Goal: Find specific page/section: Find specific page/section

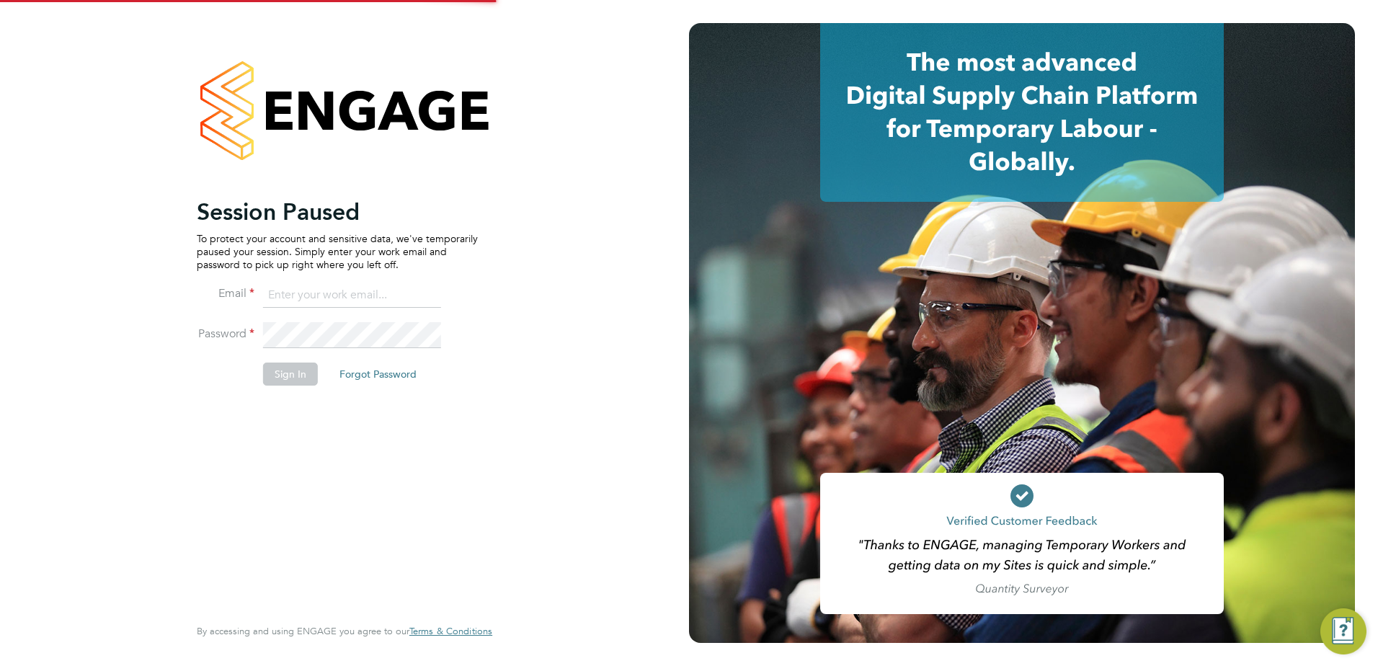
type input "[EMAIL_ADDRESS][DOMAIN_NAME]"
click at [288, 373] on button "Sign In" at bounding box center [290, 374] width 55 height 23
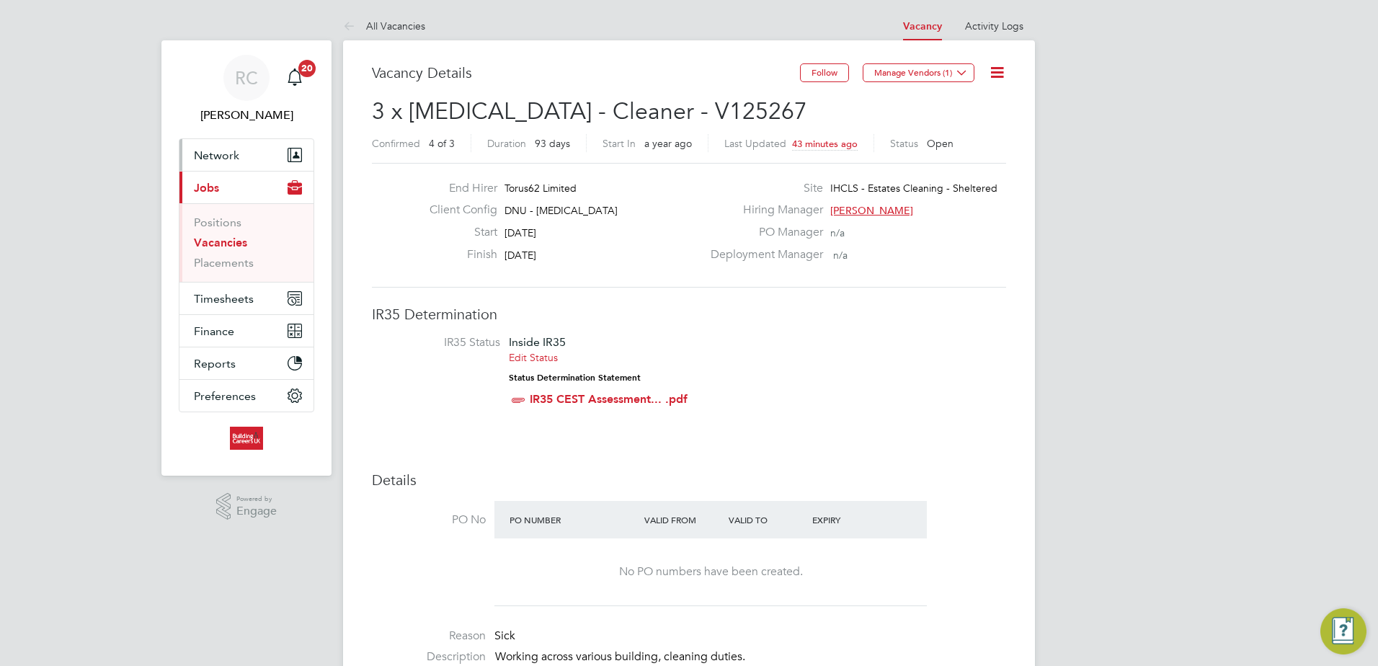
click at [221, 159] on span "Network" at bounding box center [216, 155] width 45 height 14
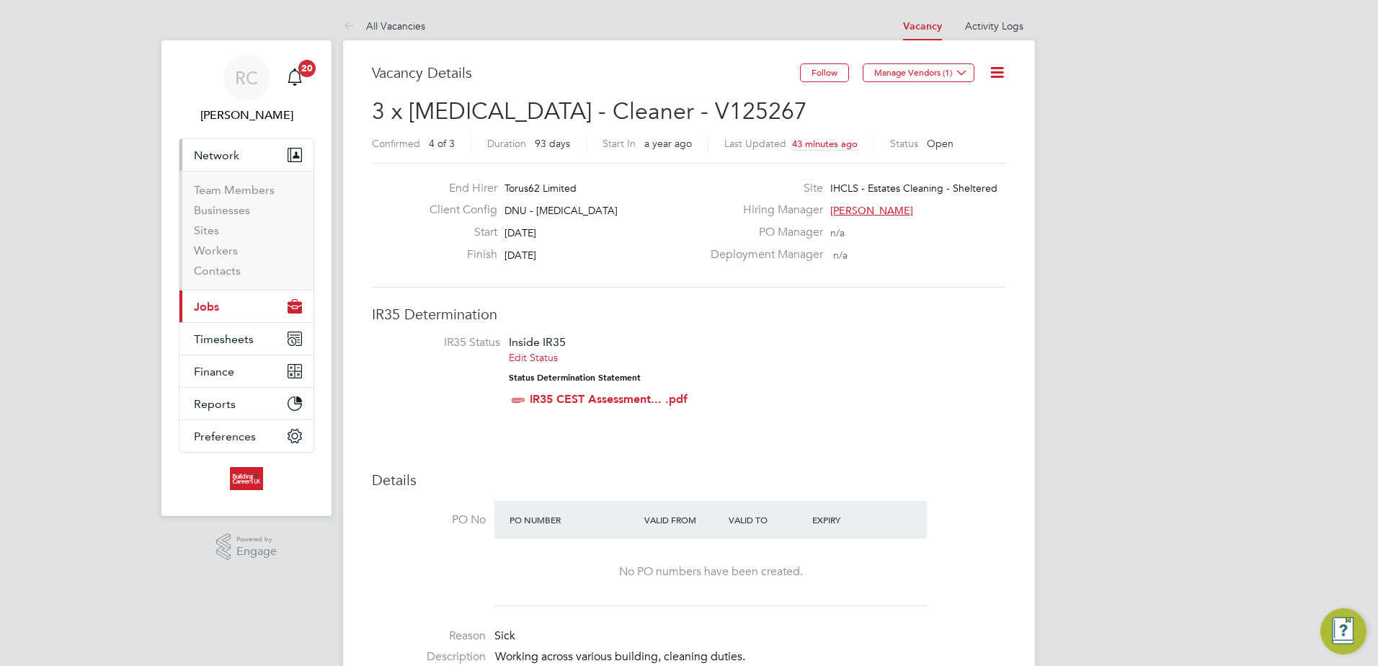
click at [213, 239] on li "Sites" at bounding box center [248, 233] width 108 height 20
click at [213, 246] on link "Workers" at bounding box center [216, 251] width 44 height 14
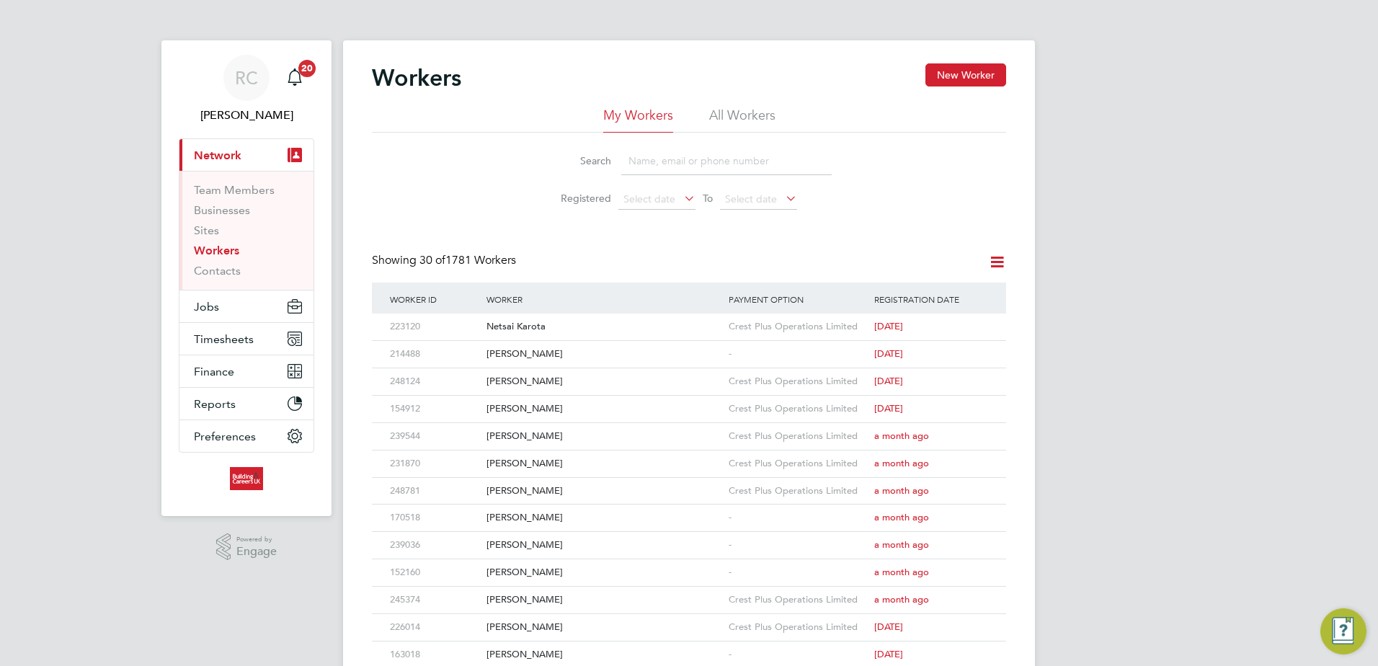
click at [749, 121] on li "All Workers" at bounding box center [742, 120] width 66 height 26
